Goal: Task Accomplishment & Management: Complete application form

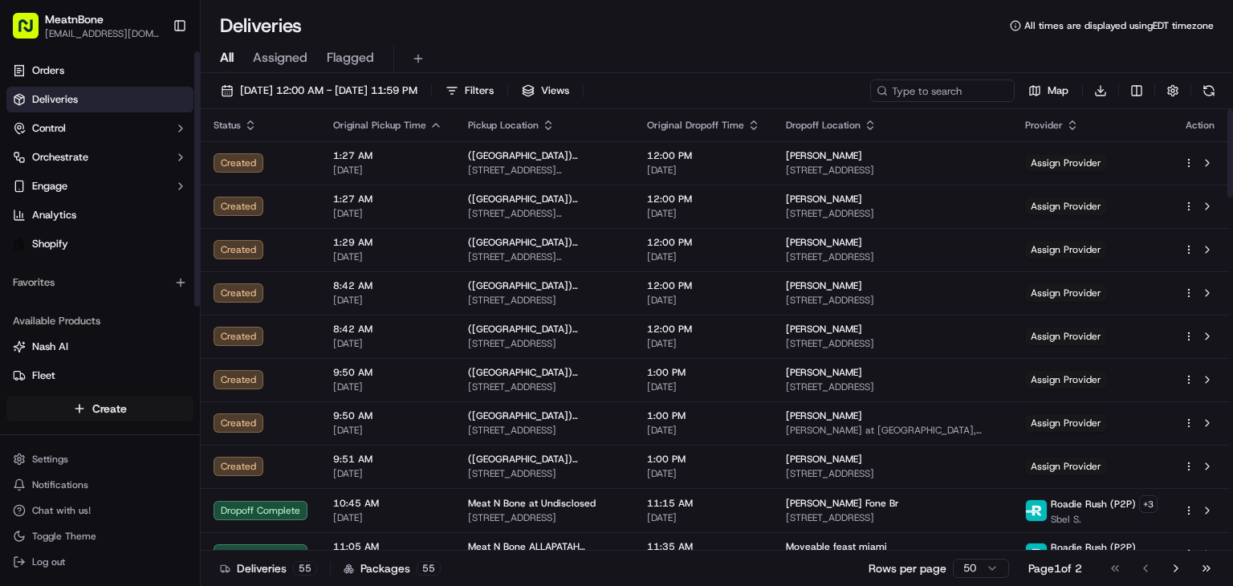
click at [117, 405] on html "MeatnBone [EMAIL_ADDRESS][DOMAIN_NAME] Toggle Sidebar Orders Deliveries Control…" at bounding box center [616, 293] width 1233 height 586
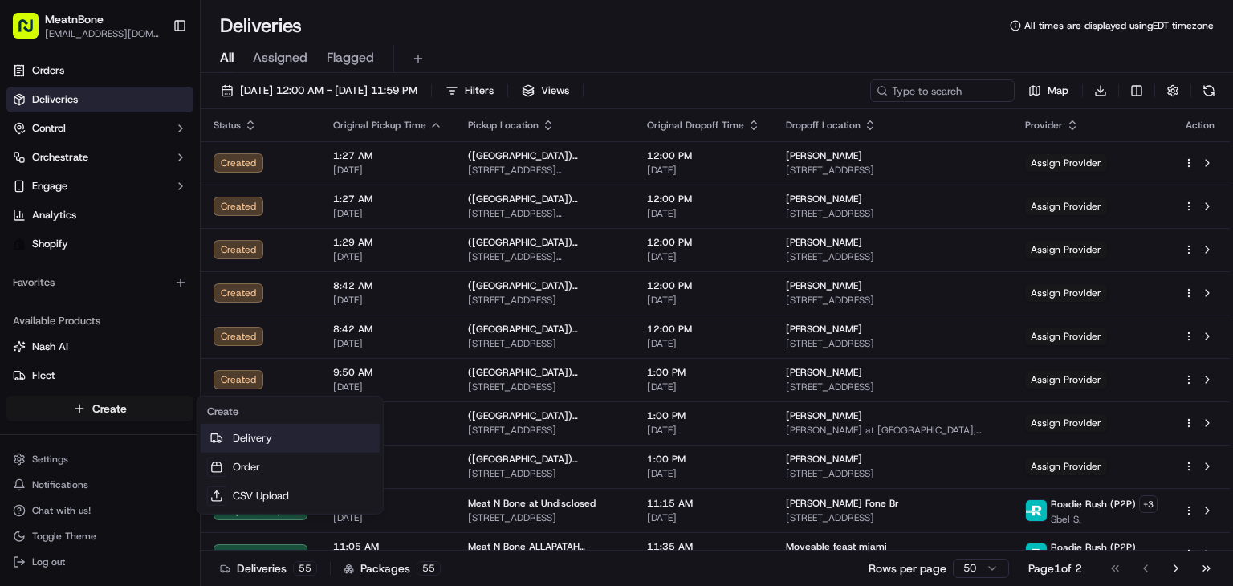
click at [266, 430] on link "Delivery" at bounding box center [290, 438] width 179 height 29
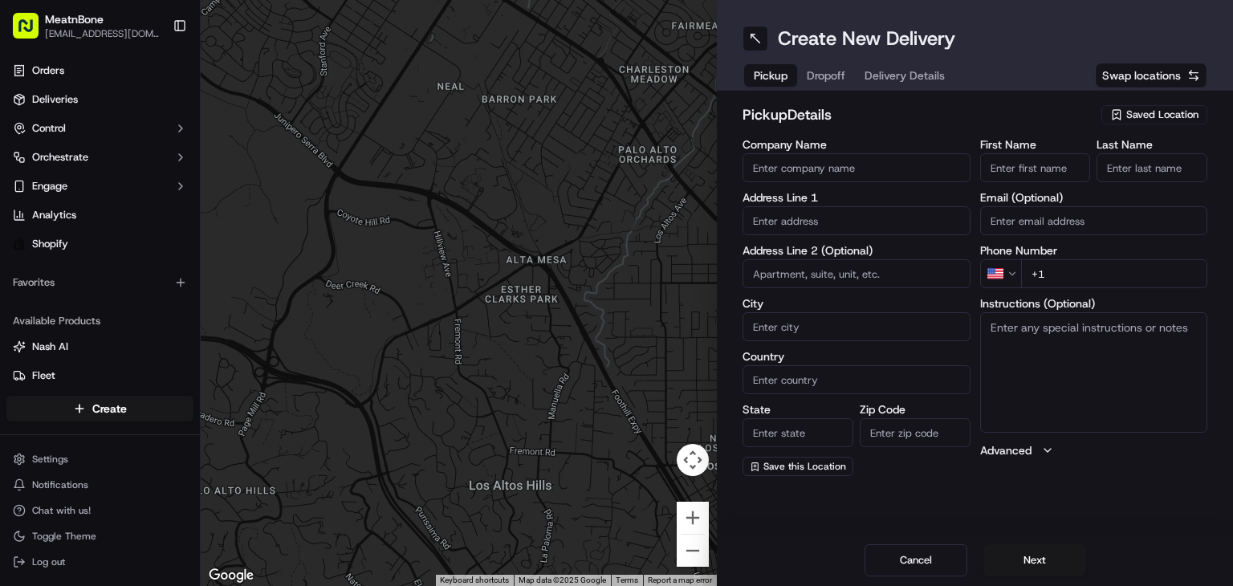
click at [1178, 110] on span "Saved Location" at bounding box center [1162, 115] width 72 height 14
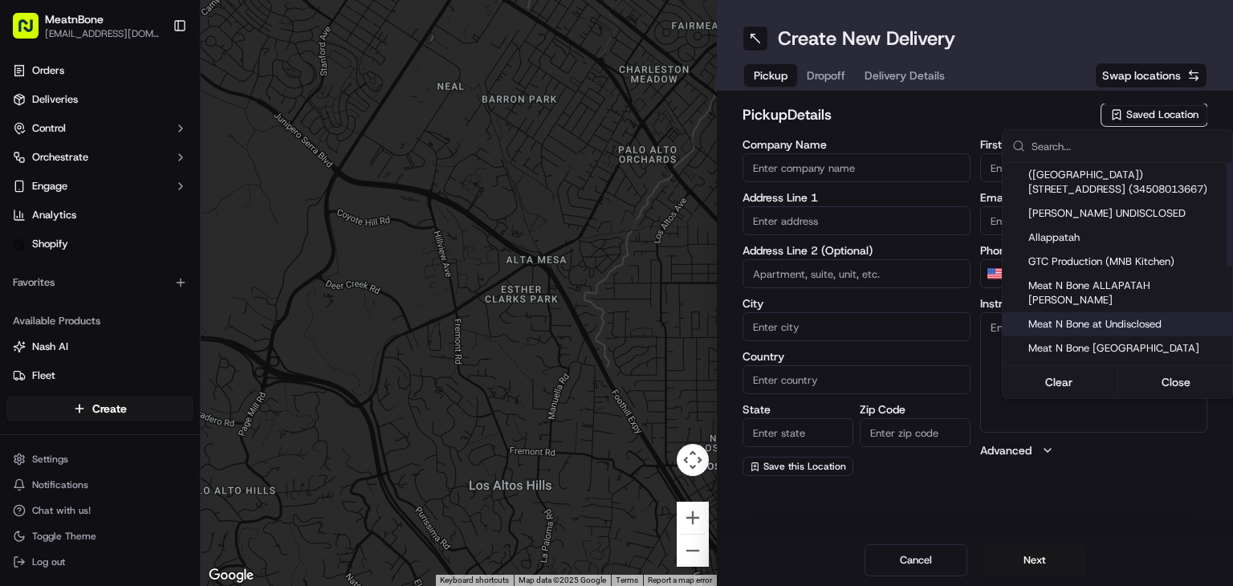
click at [1138, 317] on span "Meat N Bone at Undisclosed" at bounding box center [1127, 324] width 198 height 14
type input "Meat N Bone at Undisclosed"
type input "2207 Coral Wy"
type input "Coral Gables"
type input "US"
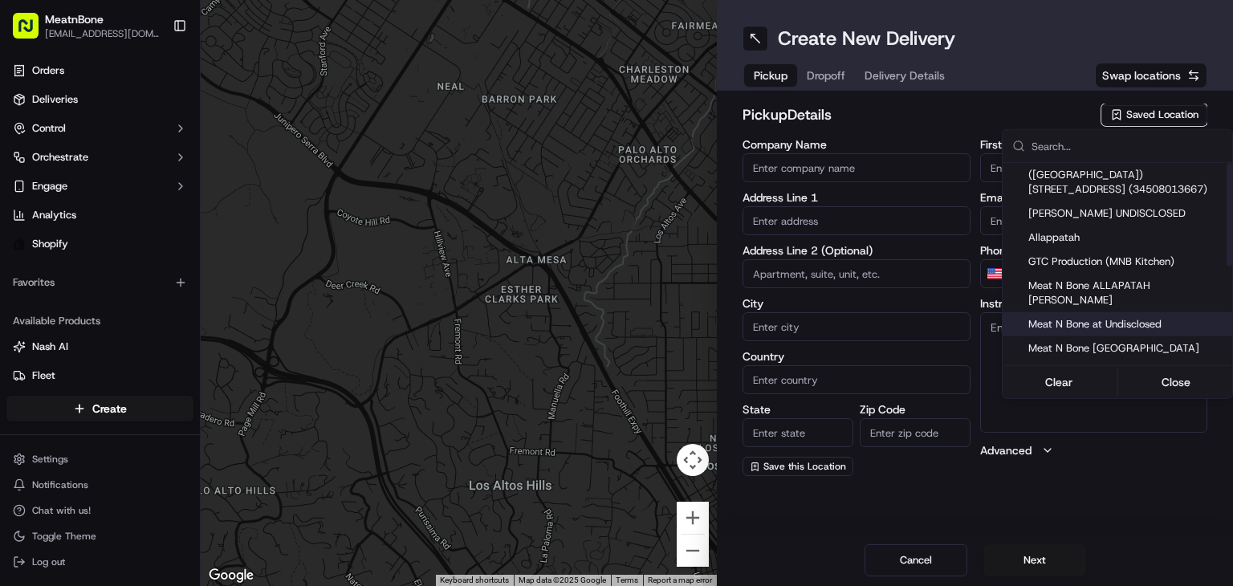
type input "FL"
type input "33145"
type input "Meat N"
type input "Bone"
type input "[PHONE_NUMBER]"
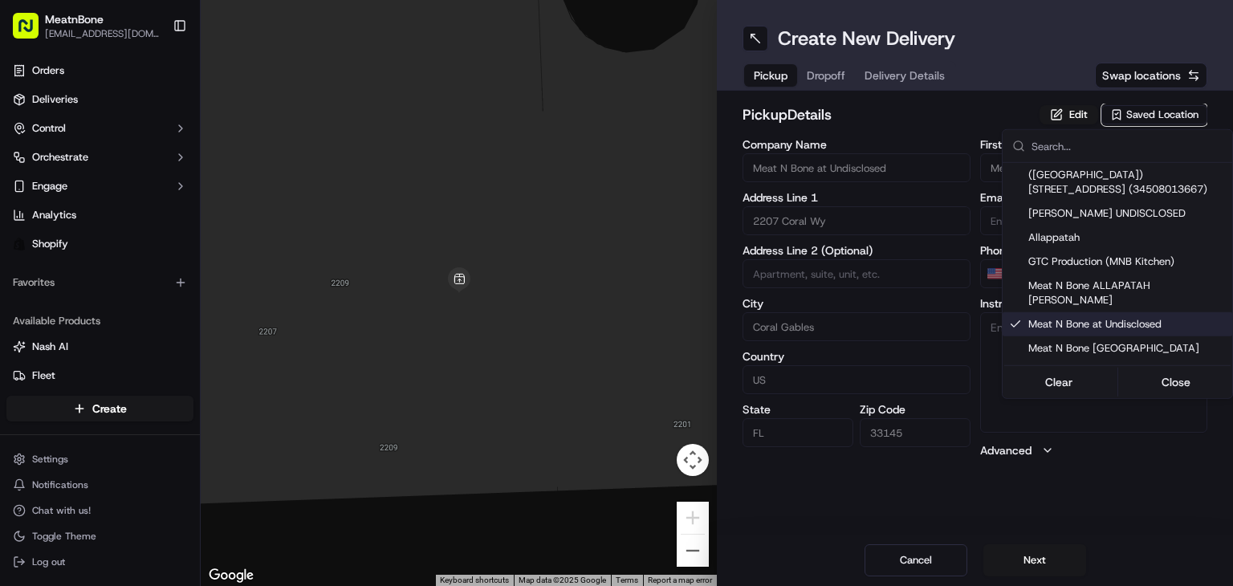
click at [819, 64] on html "MeatnBone [EMAIL_ADDRESS][DOMAIN_NAME] Toggle Sidebar Orders Deliveries Control…" at bounding box center [616, 293] width 1233 height 586
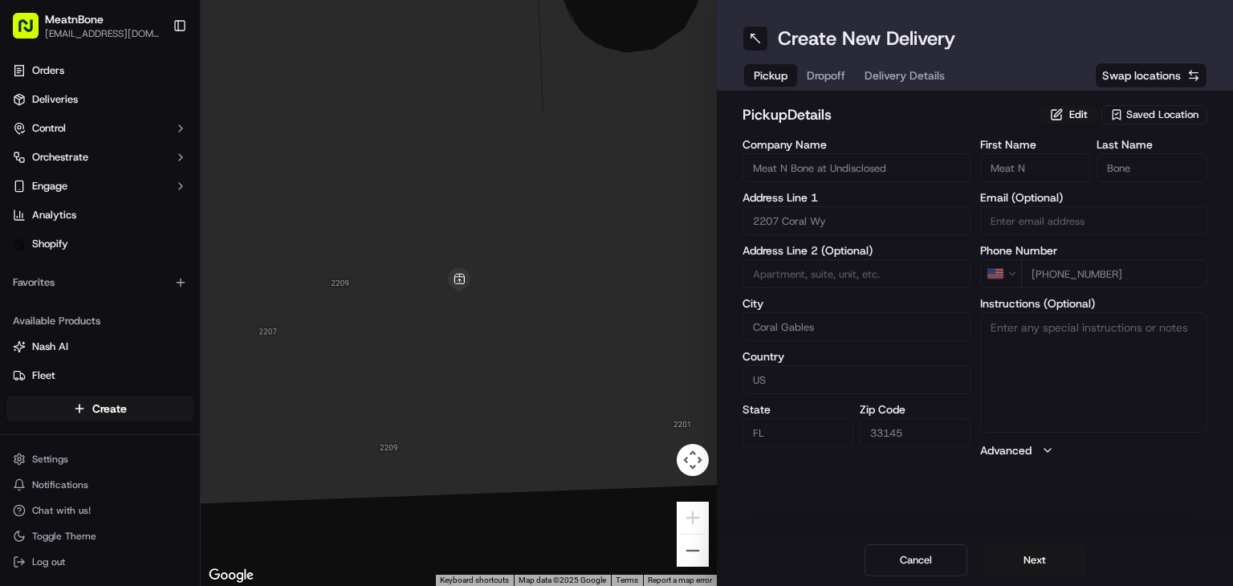
click at [841, 81] on span "Dropoff" at bounding box center [826, 75] width 39 height 16
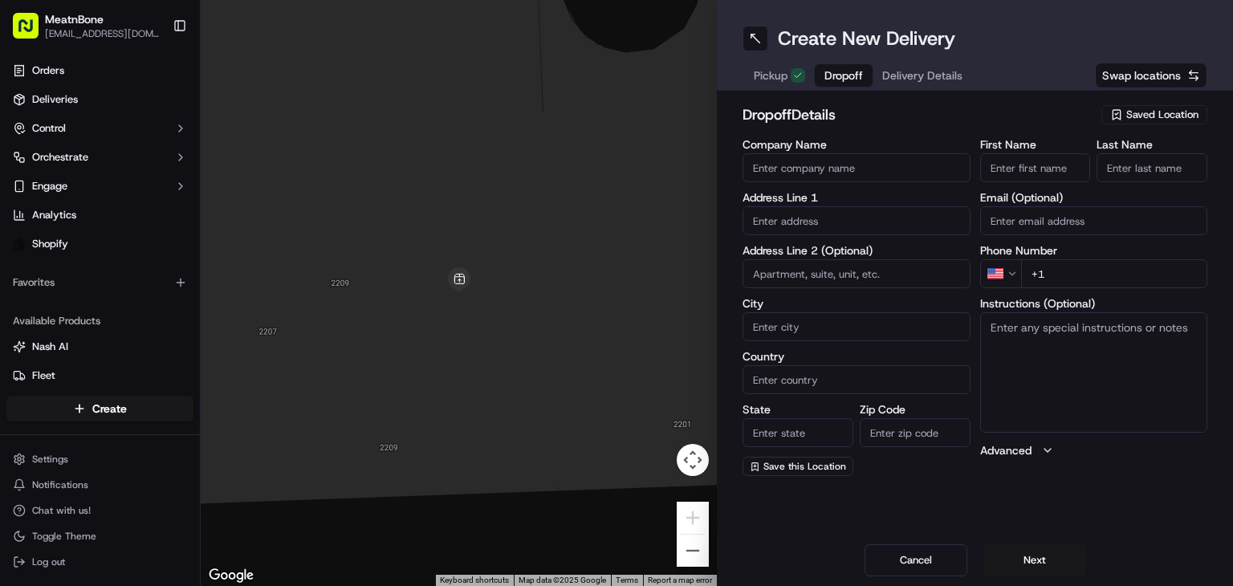
click at [832, 216] on input "text" at bounding box center [857, 220] width 228 height 29
paste input "Chef El Moveable feast [STREET_ADDRESS] [PHONE_NUMBER]"
drag, startPoint x: 883, startPoint y: 219, endPoint x: 1073, endPoint y: 247, distance: 192.3
click at [1073, 247] on div "Company Name Address Line 1 Chef El Moveable feast [STREET_ADDRESS] [PHONE_NUMB…" at bounding box center [975, 307] width 465 height 337
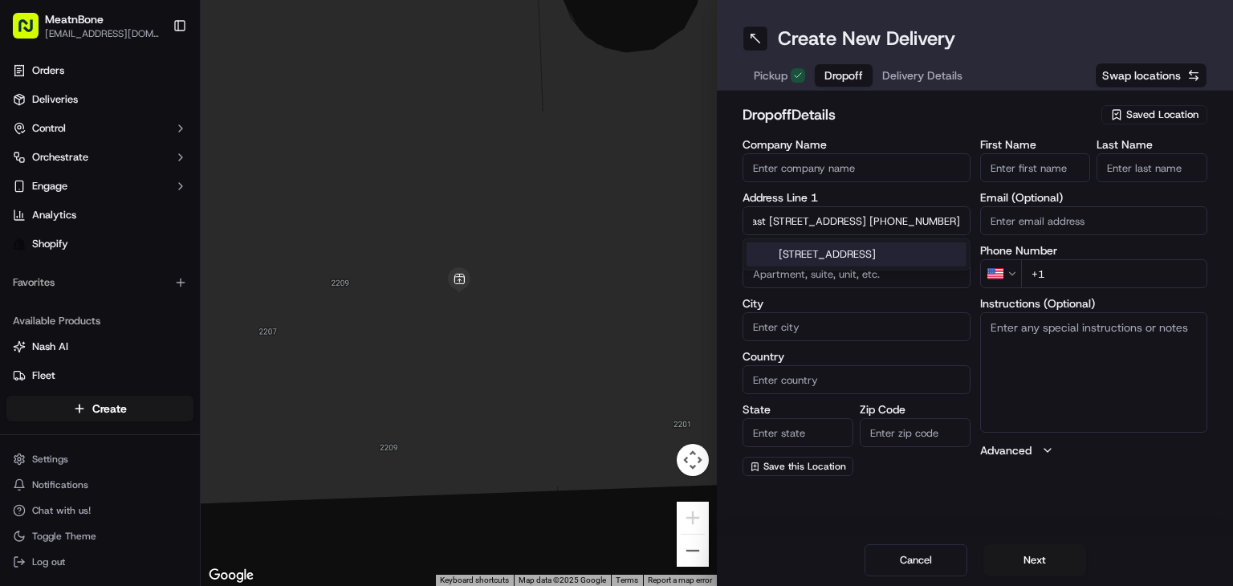
type input "Chef El Moveable feast [STREET_ADDRESS] +1"
type input "[PHONE_NUMBER]"
drag, startPoint x: 862, startPoint y: 226, endPoint x: 640, endPoint y: 255, distance: 224.4
click at [640, 255] on div "← Move left → Move right ↑ Move up ↓ Move down + Zoom in - Zoom out Home Jump l…" at bounding box center [717, 293] width 1032 height 586
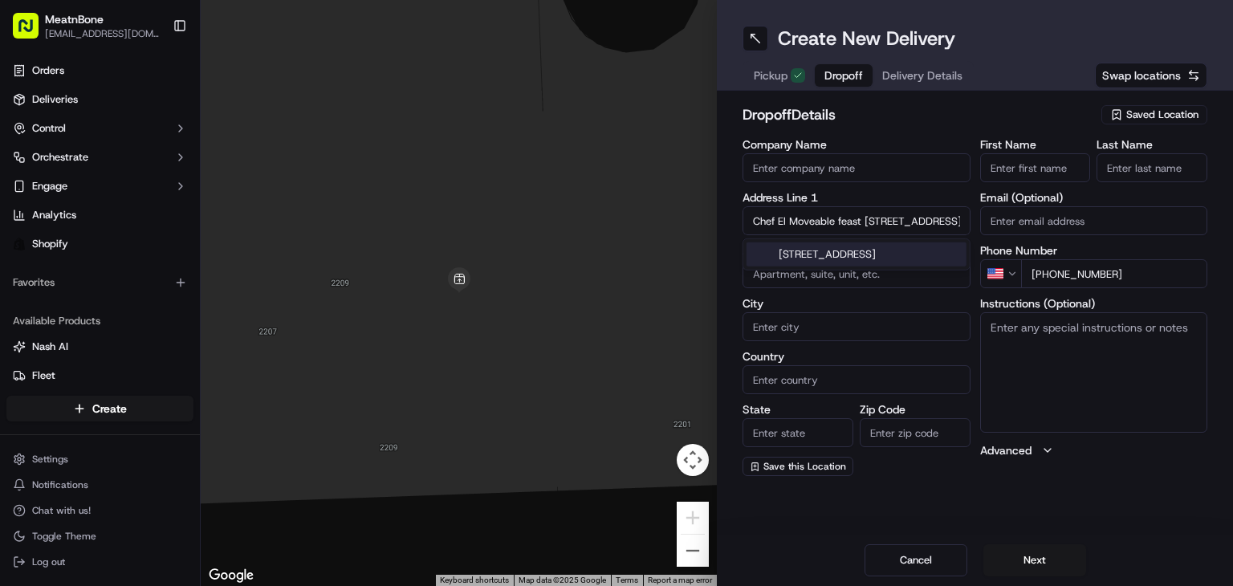
type input "[STREET_ADDRESS] +1"
click at [776, 170] on input "Chef El Moveable feast" at bounding box center [857, 167] width 228 height 29
drag, startPoint x: 787, startPoint y: 161, endPoint x: 692, endPoint y: 166, distance: 94.9
click at [692, 166] on div "← Move left → Move right ↑ Move up ↓ Move down + Zoom in - Zoom out Home Jump l…" at bounding box center [717, 293] width 1032 height 586
type input "Moveable feast"
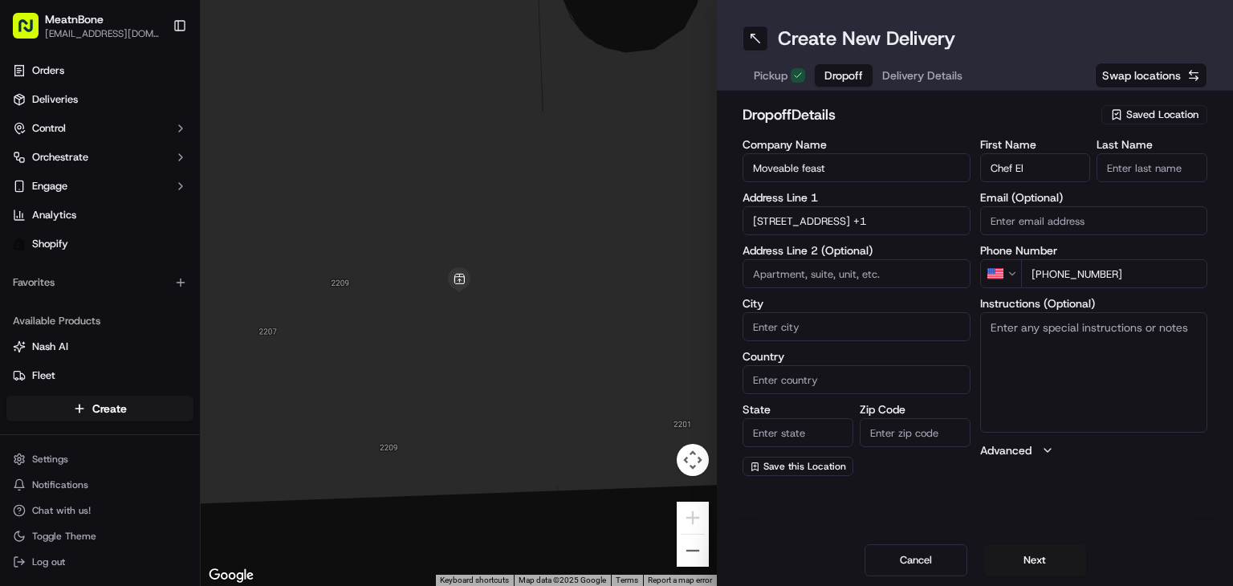
click at [1021, 165] on input "Chef El" at bounding box center [1035, 167] width 111 height 29
type input "Chef"
click at [1168, 165] on input "Last Name" at bounding box center [1152, 167] width 111 height 29
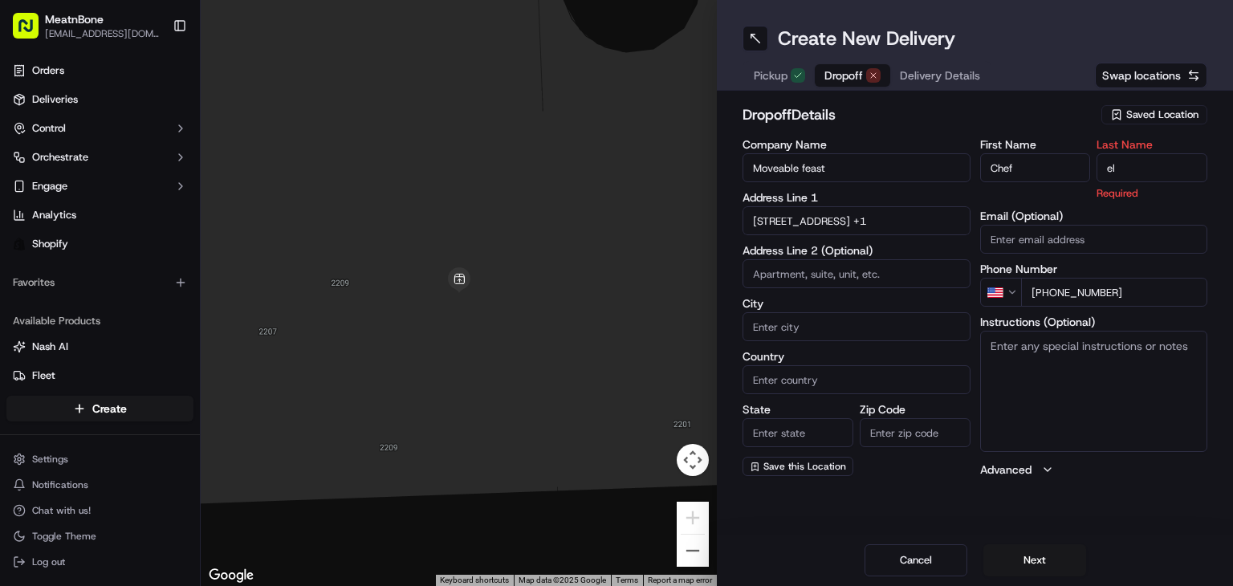
type input "e"
type input "EL"
click at [838, 222] on input "[STREET_ADDRESS] +1" at bounding box center [857, 220] width 228 height 29
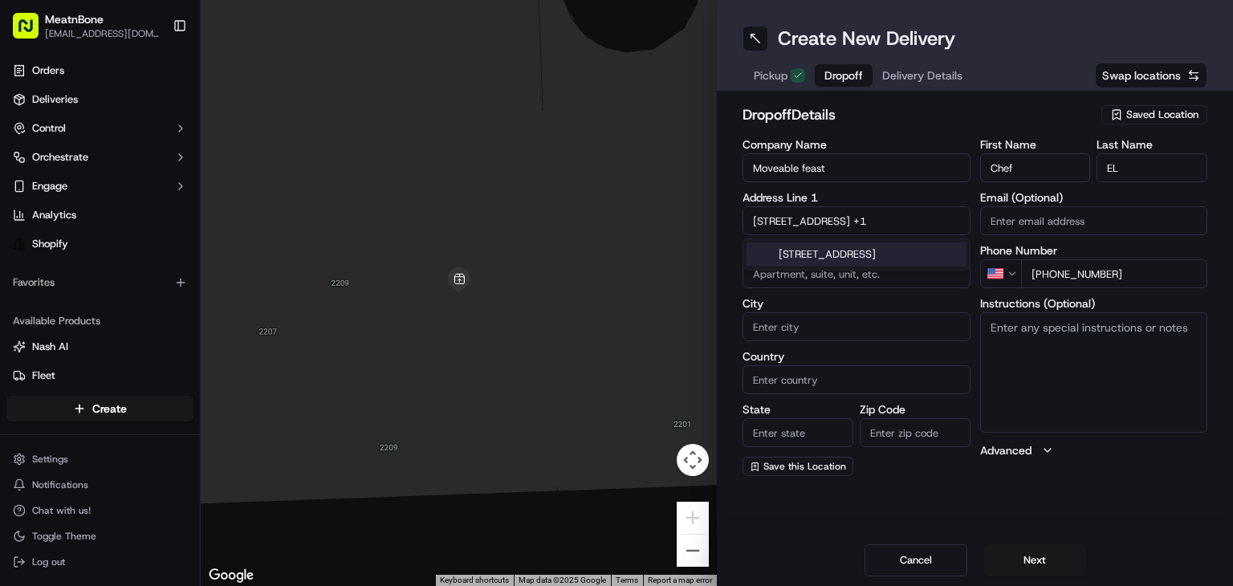
click at [879, 267] on div "[STREET_ADDRESS]" at bounding box center [857, 254] width 220 height 24
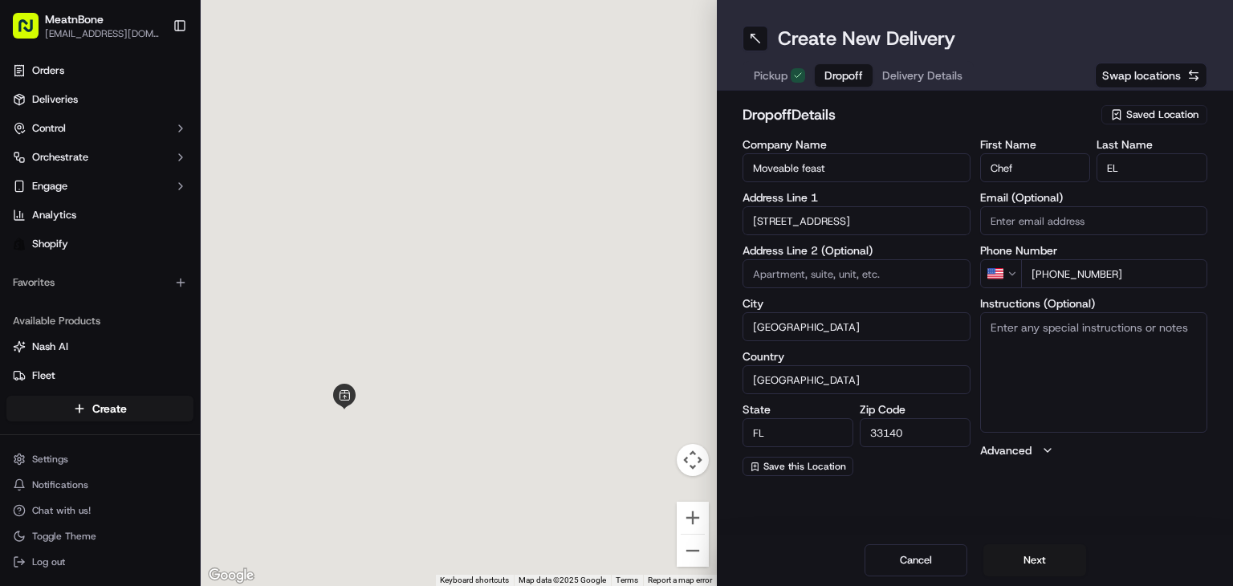
type input "[STREET_ADDRESS]"
type input "[GEOGRAPHIC_DATA]"
type input "FL"
type input "33140"
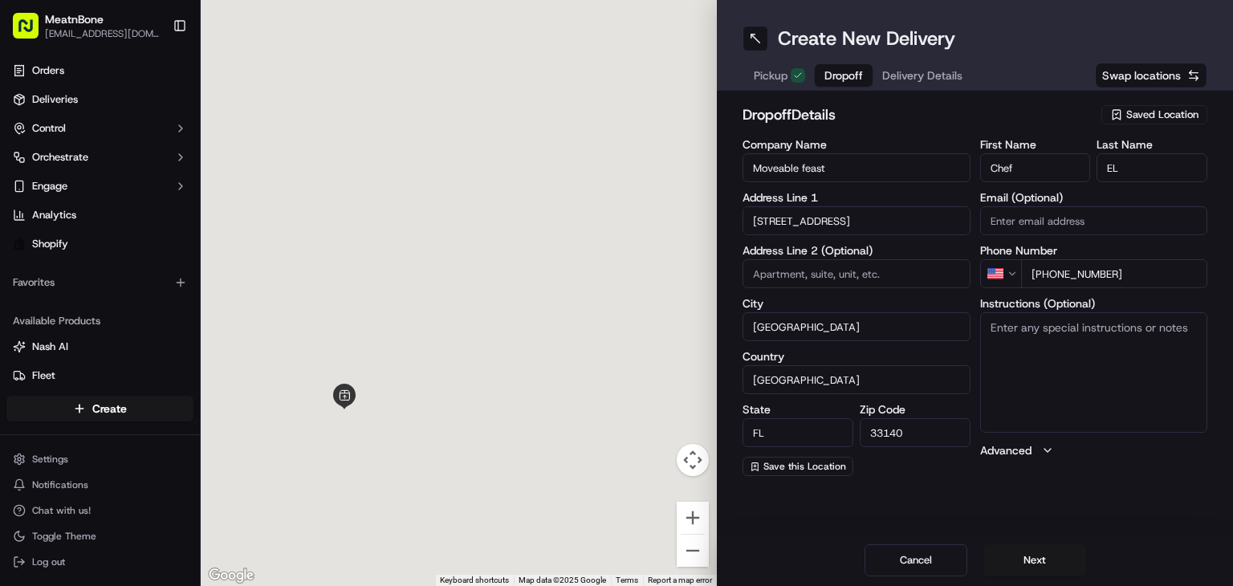
type input "[STREET_ADDRESS]"
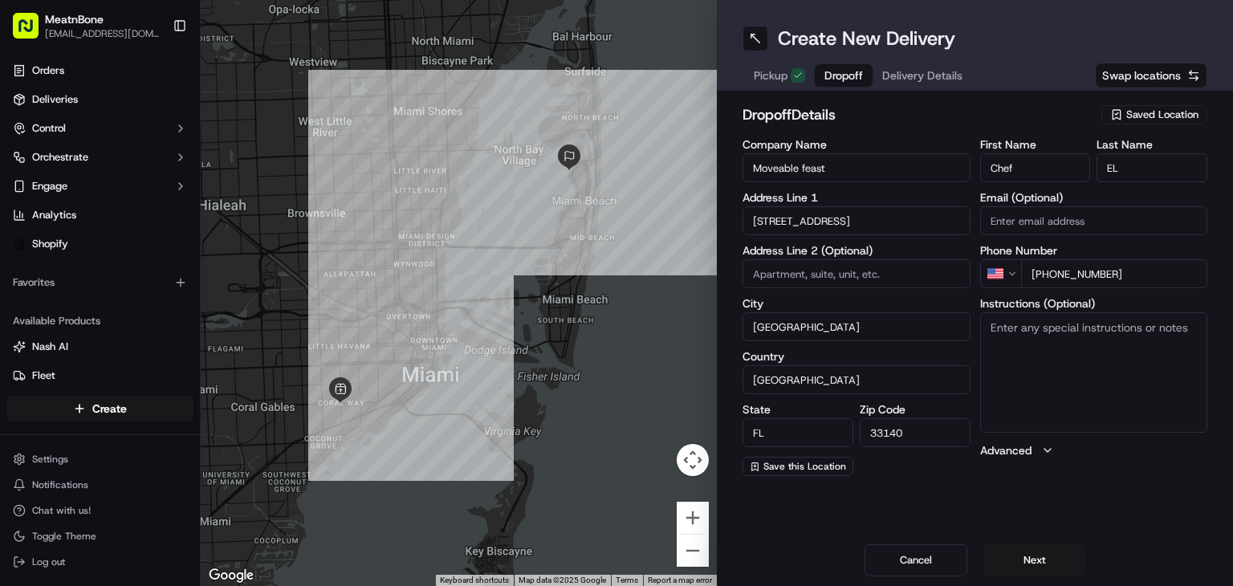
click at [1159, 357] on textarea "Instructions (Optional)" at bounding box center [1094, 372] width 228 height 120
type textarea "call customer upoooon arrival"
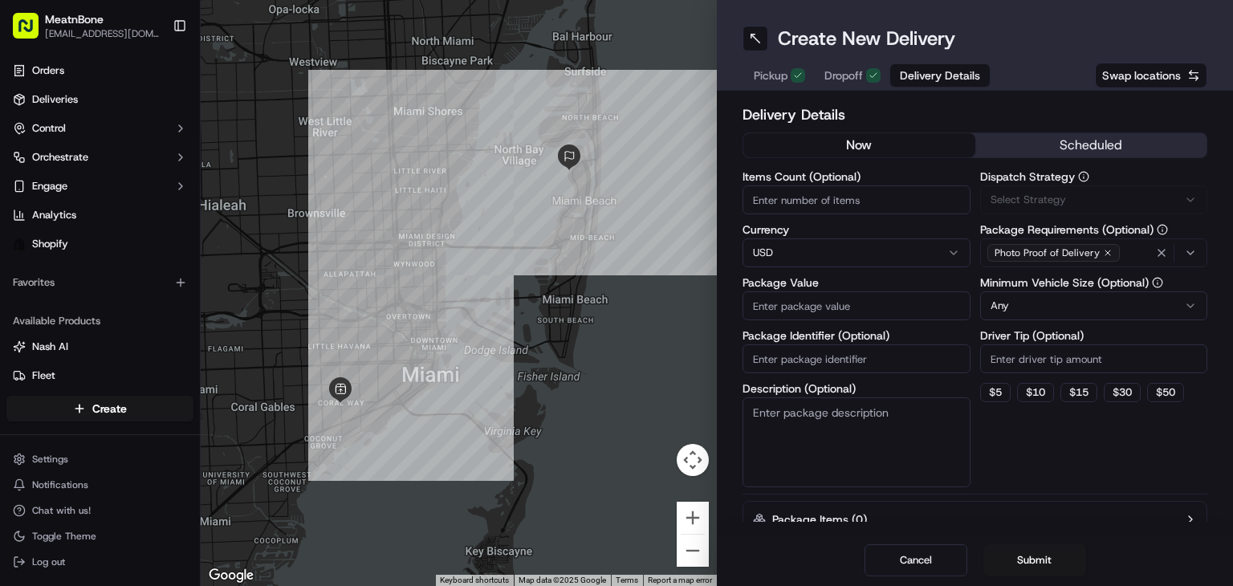
click at [909, 68] on span "Delivery Details" at bounding box center [940, 75] width 80 height 16
click at [843, 204] on input "Items Count (Optional)" at bounding box center [857, 199] width 228 height 29
type input "2"
click at [865, 309] on input "Package Value" at bounding box center [857, 305] width 228 height 29
type input "1113.00"
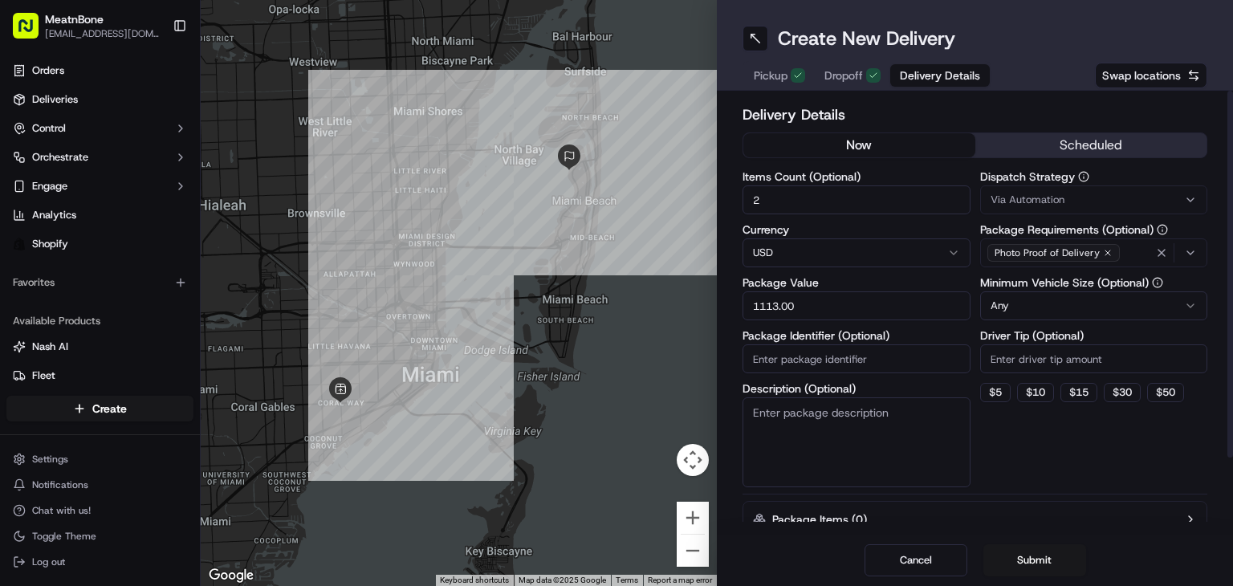
click at [845, 361] on input "Package Identifier (Optional)" at bounding box center [857, 358] width 228 height 29
paste input "256228"
type input "256228"
click at [774, 303] on input "1113.00" at bounding box center [857, 305] width 228 height 29
type input "119.00"
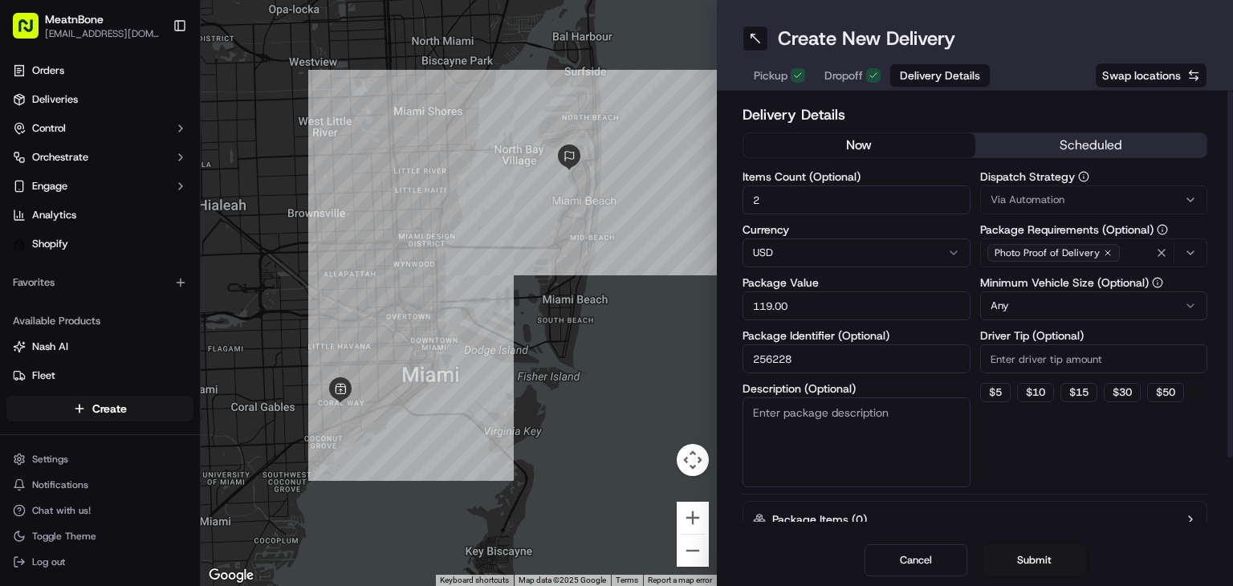
click at [915, 444] on textarea "Description (Optional)" at bounding box center [857, 442] width 228 height 90
click at [1070, 306] on html "MeatnBone [EMAIL_ADDRESS][DOMAIN_NAME] Toggle Sidebar Orders Deliveries Control…" at bounding box center [616, 293] width 1233 height 586
click at [1000, 396] on button "$ 5" at bounding box center [995, 392] width 31 height 19
type input "5"
click at [1045, 562] on button "Submit" at bounding box center [1034, 560] width 103 height 32
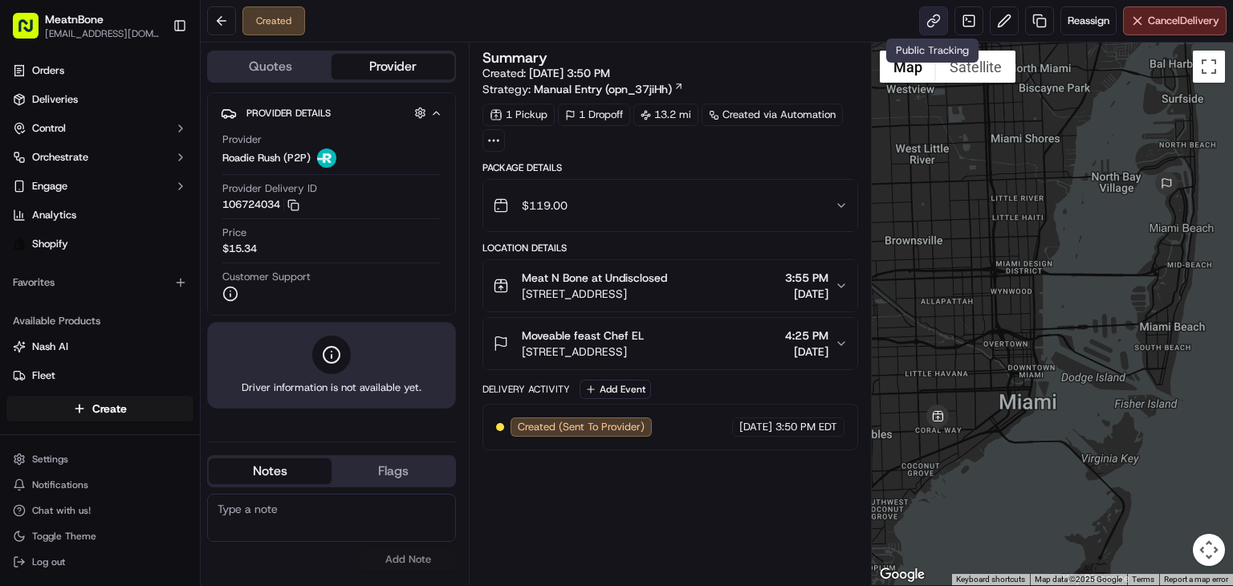
click at [928, 26] on link at bounding box center [933, 20] width 29 height 29
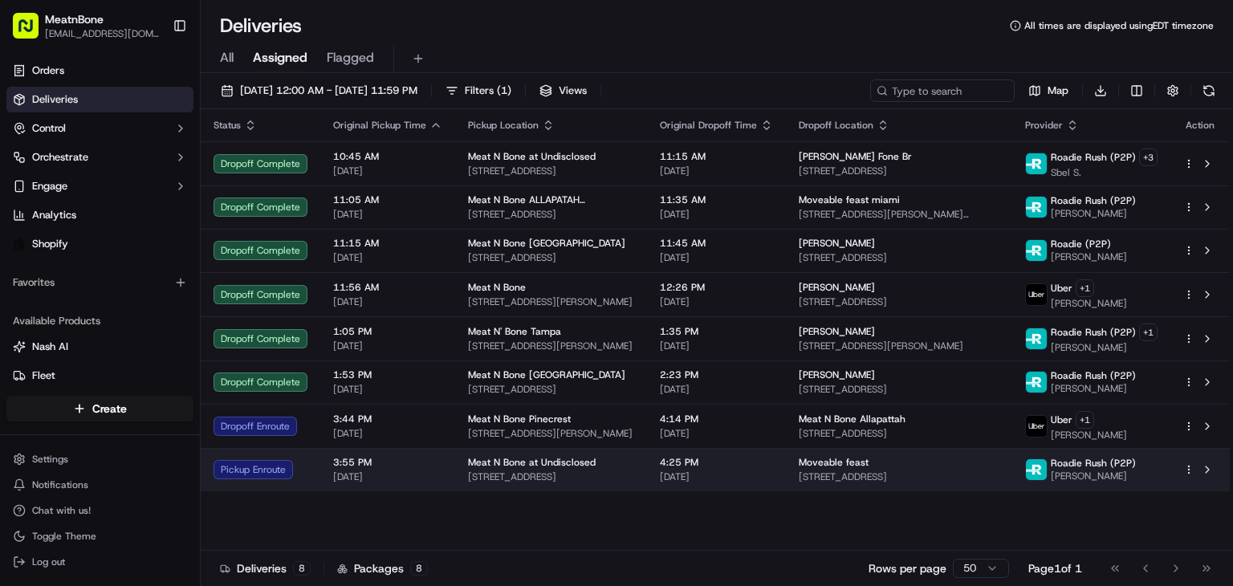
click at [505, 482] on td "Meat N Bone at Undisclosed 2207 Coral Wy, Coral Gables, FL 33145, US" at bounding box center [551, 469] width 192 height 43
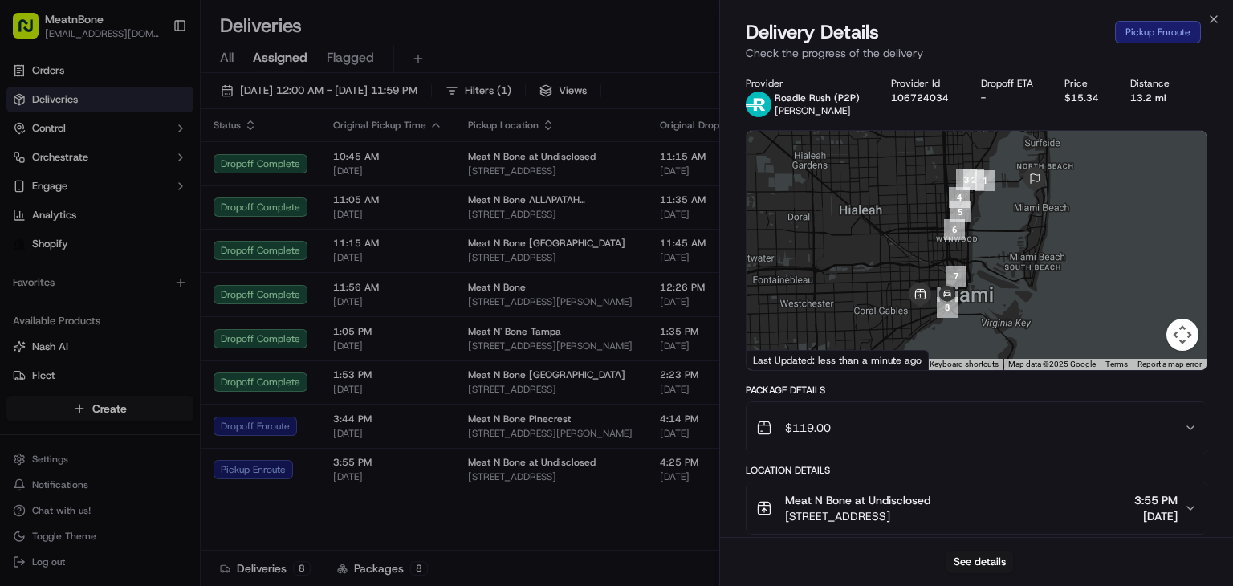
click at [735, 321] on div "Provider Roadie Rush (P2P) James G. Provider Id 106724034 Dropoff ETA - Price $…" at bounding box center [976, 432] width 513 height 731
click at [735, 322] on div "Provider Roadie Rush (P2P) James G. Provider Id 106724034 Dropoff ETA - Price $…" at bounding box center [976, 432] width 513 height 731
click at [732, 323] on div "Provider Roadie Rush (P2P) James G. Provider Id 106724034 Dropoff ETA - Price $…" at bounding box center [976, 432] width 513 height 731
